Goal: Transaction & Acquisition: Download file/media

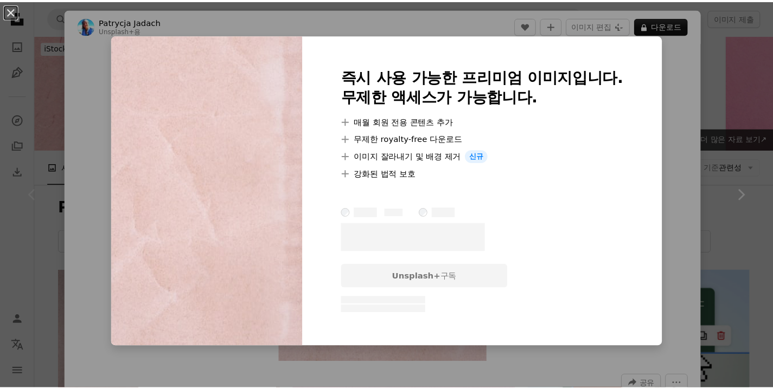
scroll to position [257, 0]
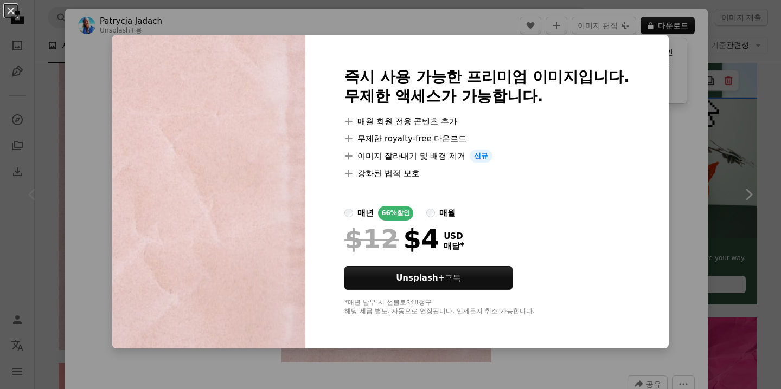
click at [649, 125] on div "An X shape 즉시 사용 가능한 프리미엄 이미지입니다. 무제한 액세스가 가능합니다. A plus sign 매월 회원 전용 콘텐츠 추가 A…" at bounding box center [390, 194] width 781 height 389
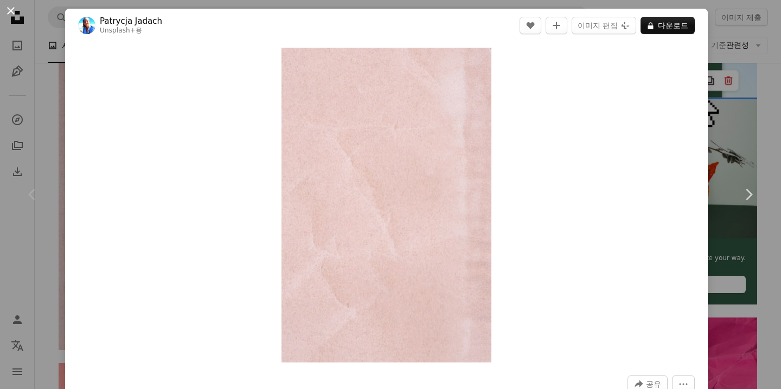
click at [9, 9] on button "An X shape" at bounding box center [10, 10] width 13 height 13
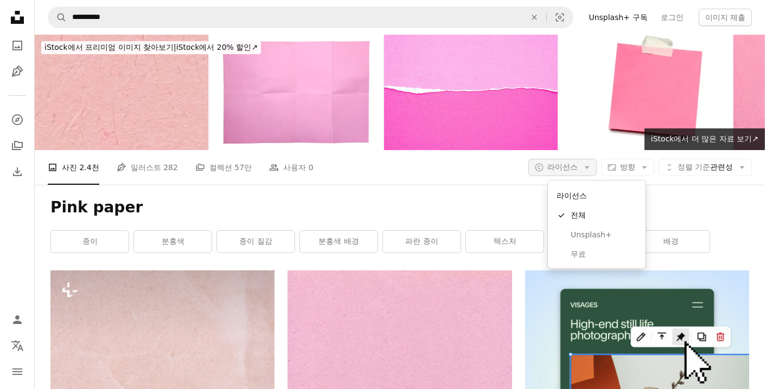
click at [597, 166] on button "A copyright icon © 라이선스 Arrow down" at bounding box center [562, 167] width 68 height 17
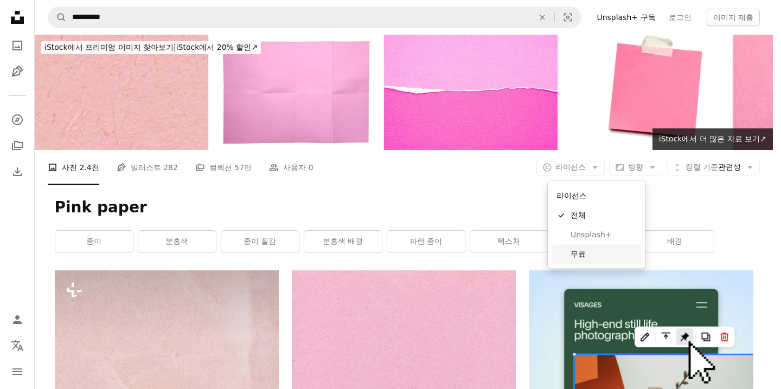
click at [605, 253] on span "무료" at bounding box center [604, 254] width 66 height 11
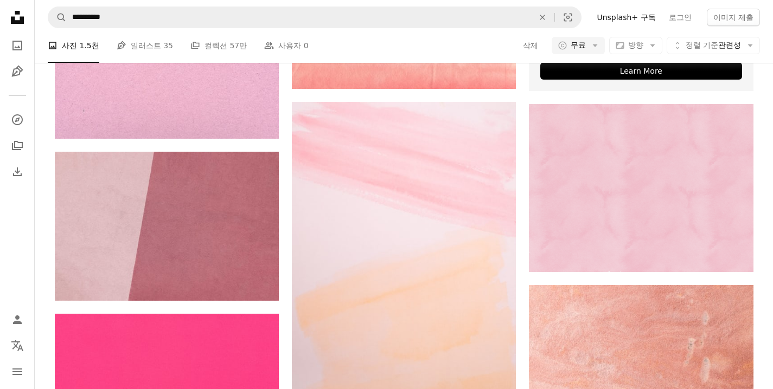
scroll to position [455, 0]
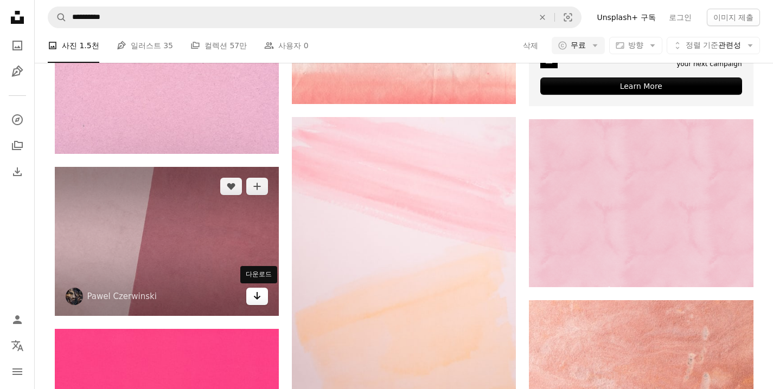
click at [256, 296] on icon "Arrow pointing down" at bounding box center [257, 296] width 9 height 13
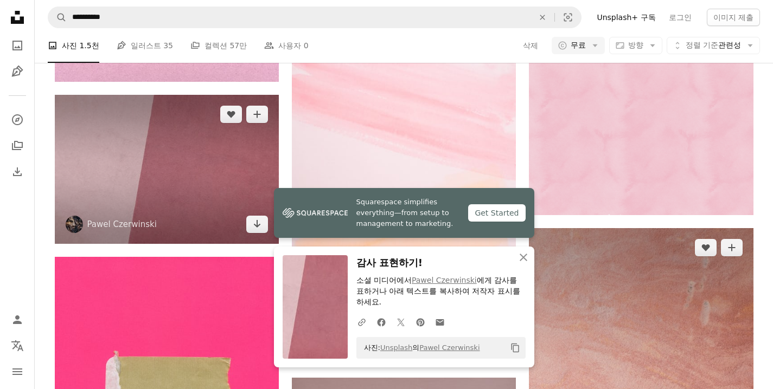
scroll to position [659, 0]
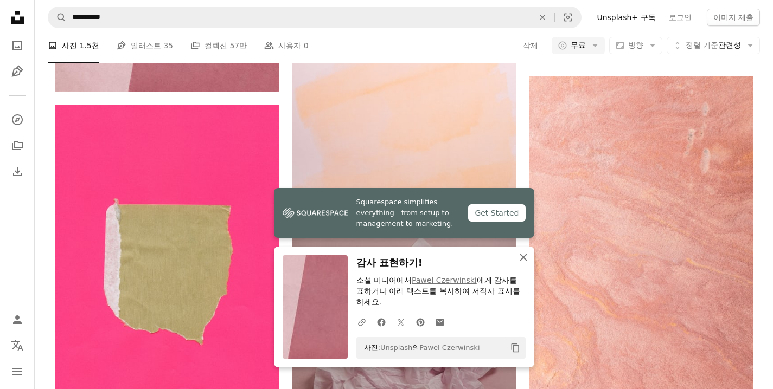
click at [526, 264] on icon "An X shape" at bounding box center [523, 257] width 13 height 13
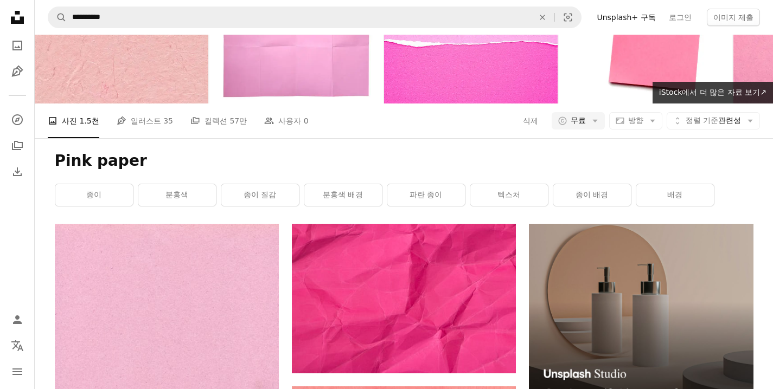
scroll to position [0, 0]
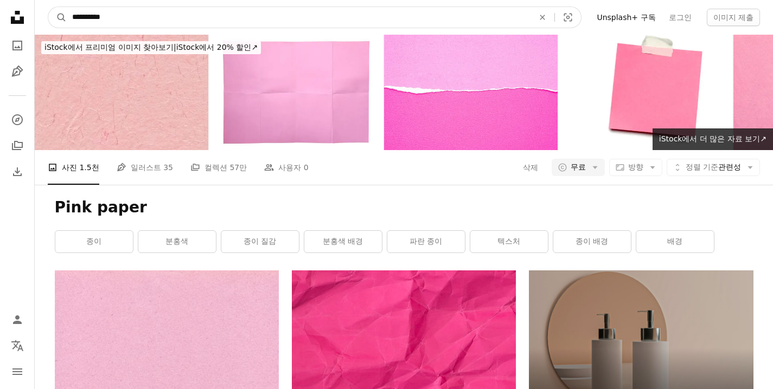
click at [142, 19] on input "**********" at bounding box center [299, 17] width 464 height 21
type input "**********"
click button "A magnifying glass" at bounding box center [57, 17] width 18 height 21
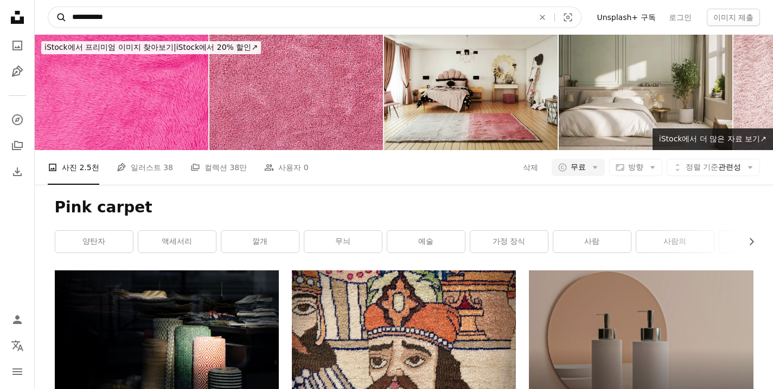
drag, startPoint x: 89, startPoint y: 18, endPoint x: 58, endPoint y: 20, distance: 31.0
click at [60, 20] on form "**********" at bounding box center [315, 18] width 534 height 22
type input "******"
click button "A magnifying glass" at bounding box center [57, 17] width 18 height 21
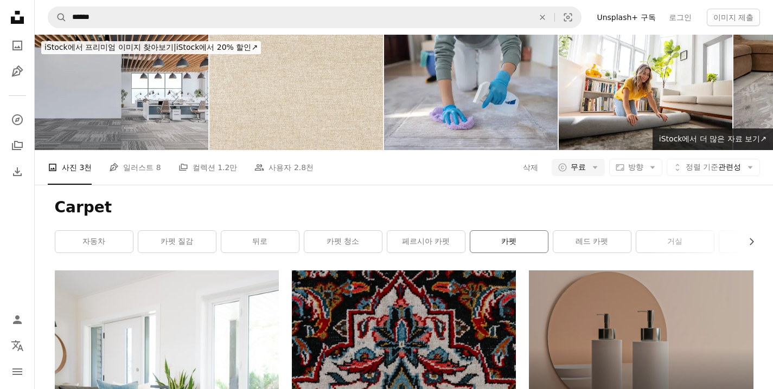
click at [501, 244] on link "카펫" at bounding box center [509, 242] width 78 height 22
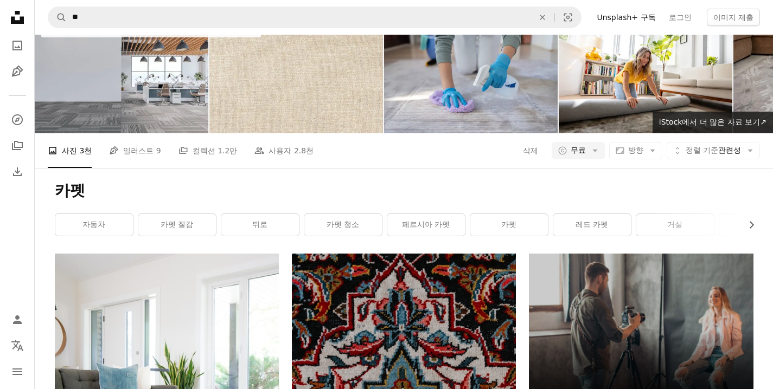
scroll to position [18, 0]
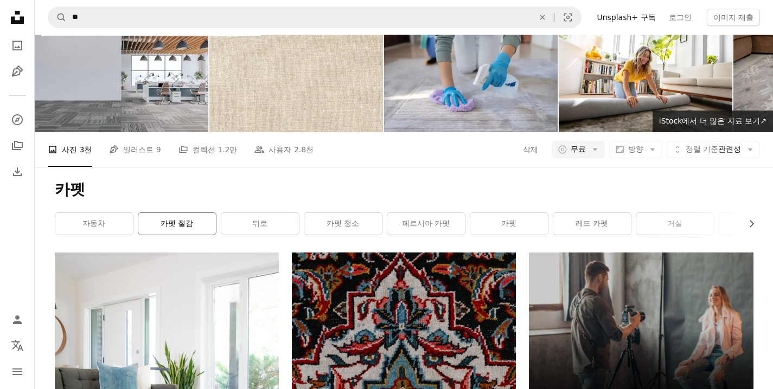
click at [169, 227] on link "카펫 질감" at bounding box center [177, 224] width 78 height 22
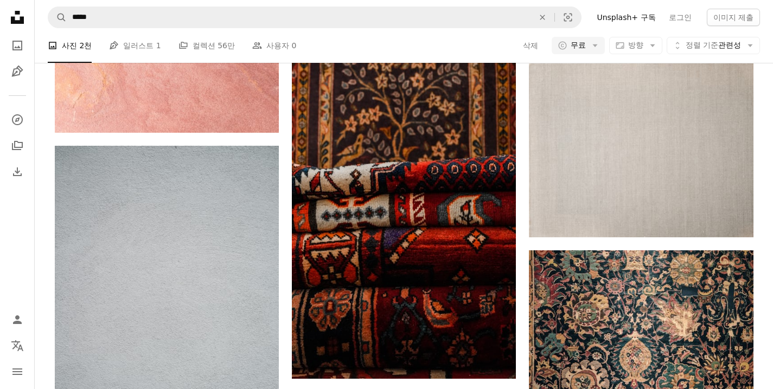
scroll to position [1161, 0]
